Goal: Task Accomplishment & Management: Use online tool/utility

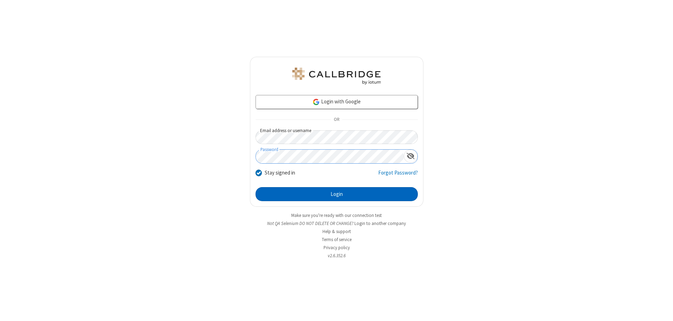
click at [336, 194] on button "Login" at bounding box center [336, 194] width 162 height 14
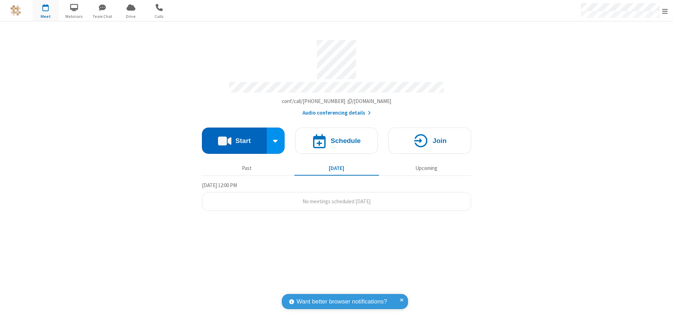
click at [234, 137] on button "Start" at bounding box center [234, 141] width 65 height 26
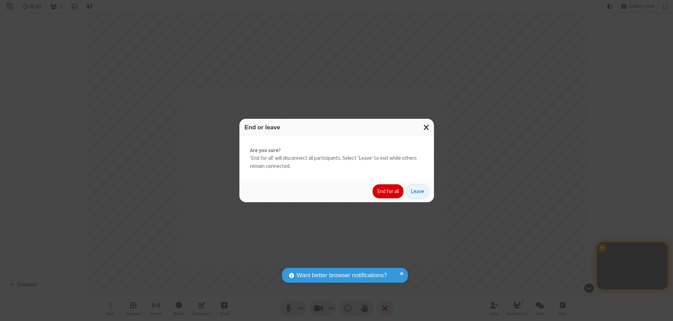
click at [388, 191] on button "End for all" at bounding box center [387, 191] width 31 height 14
